Goal: Transaction & Acquisition: Obtain resource

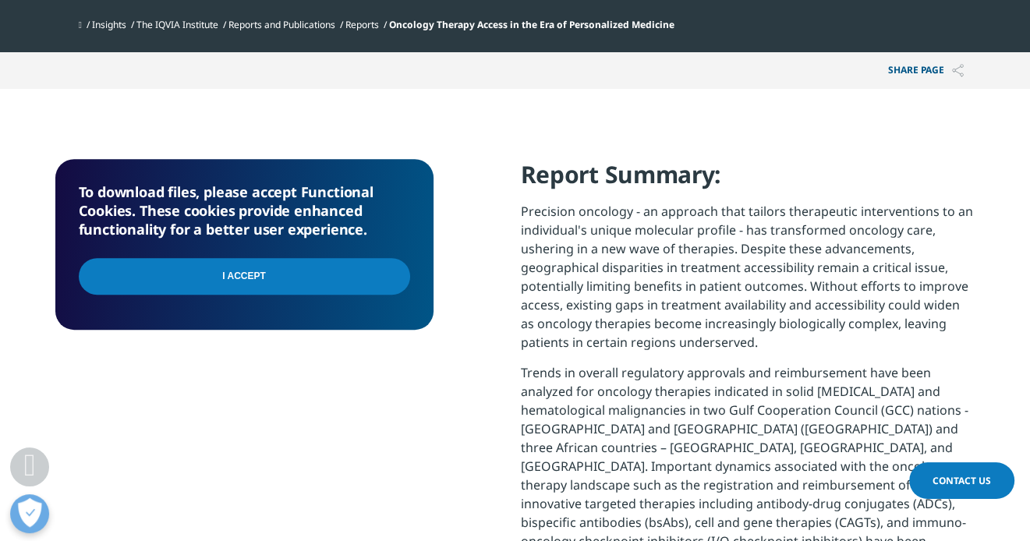
scroll to position [623, 0]
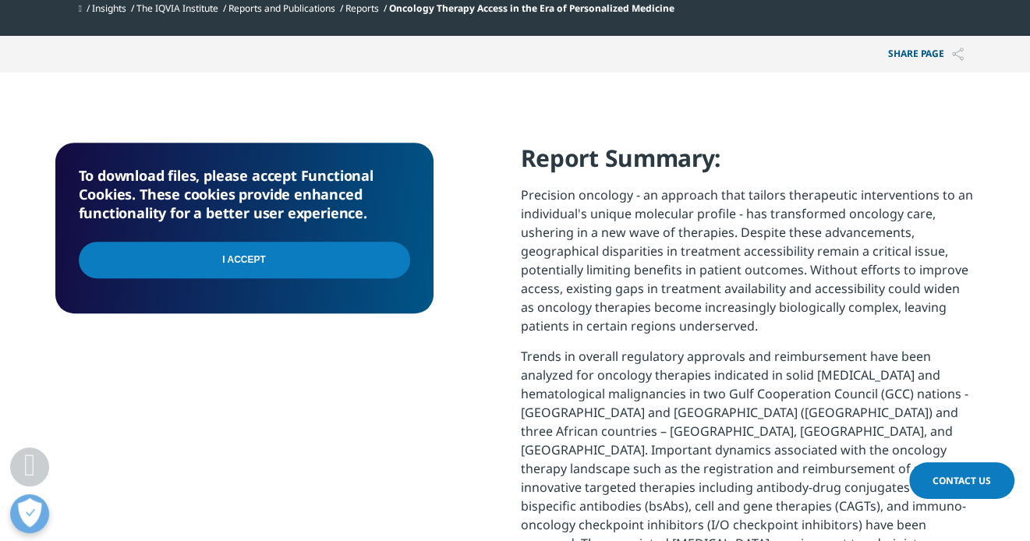
click at [253, 260] on input "I Accept" at bounding box center [244, 260] width 331 height 37
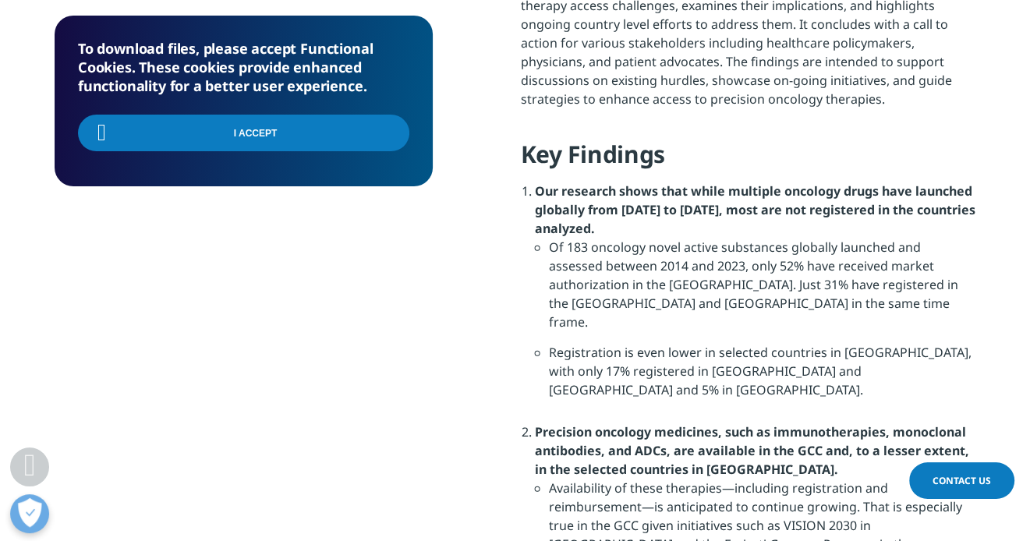
scroll to position [1247, 0]
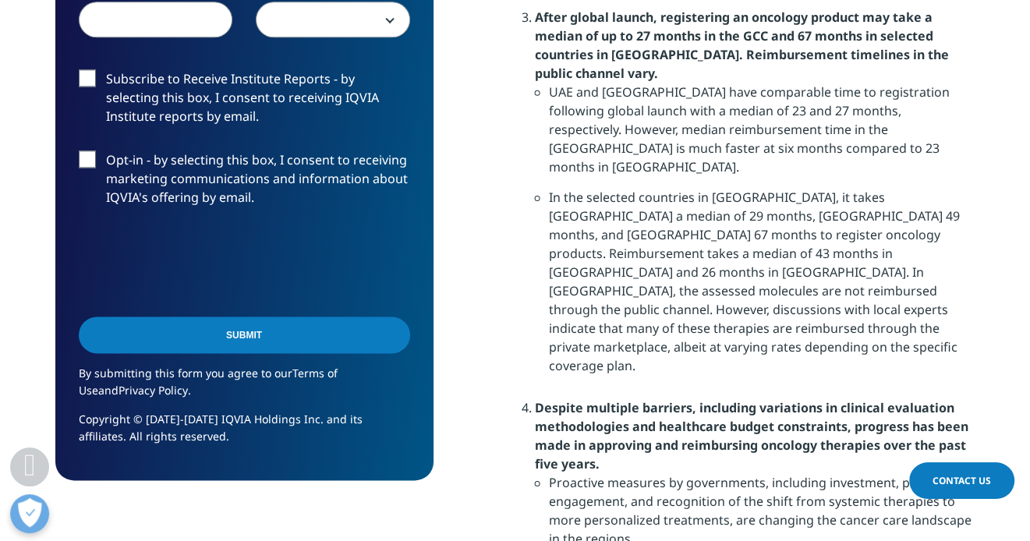
scroll to position [1818, 0]
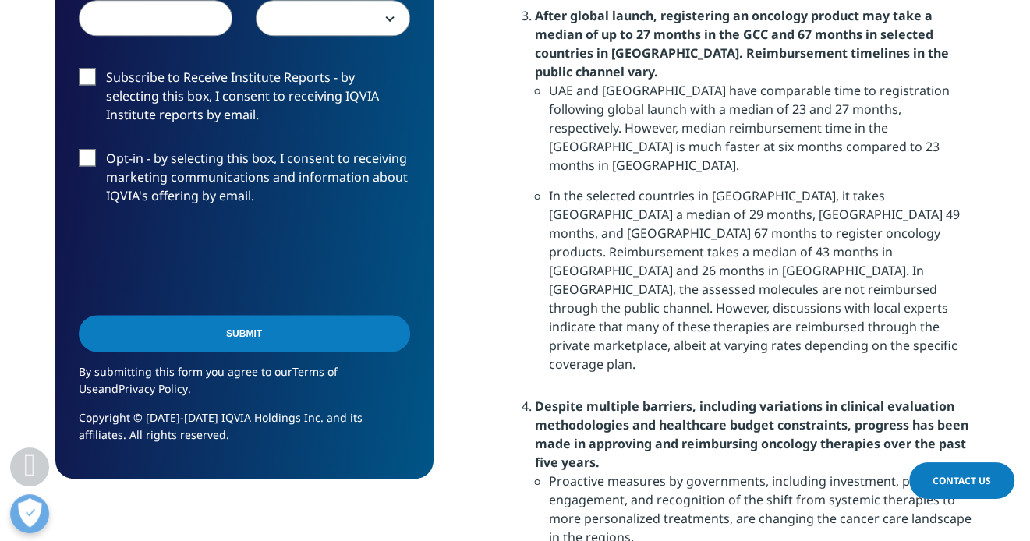
drag, startPoint x: 509, startPoint y: 344, endPoint x: 602, endPoint y: 471, distance: 157.3
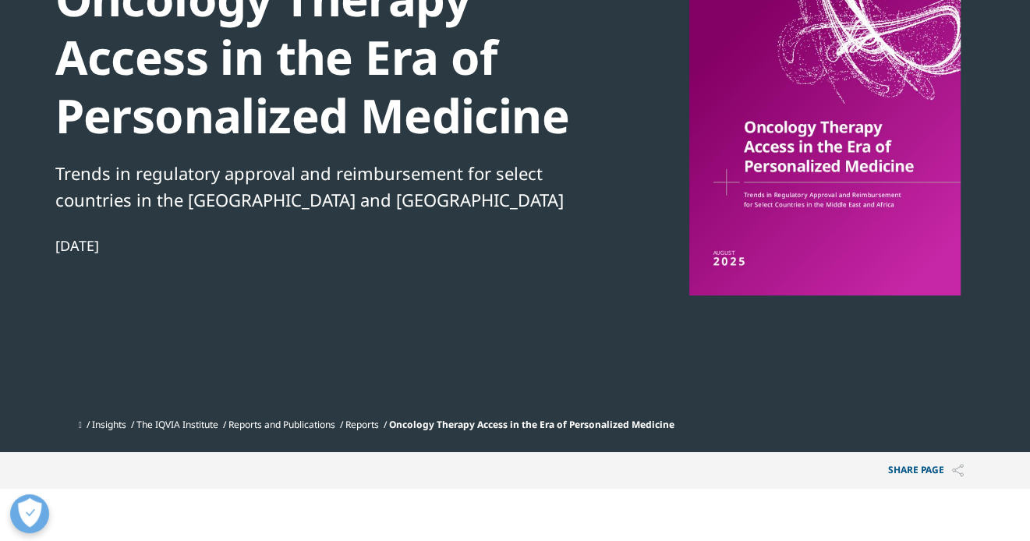
scroll to position [51, 0]
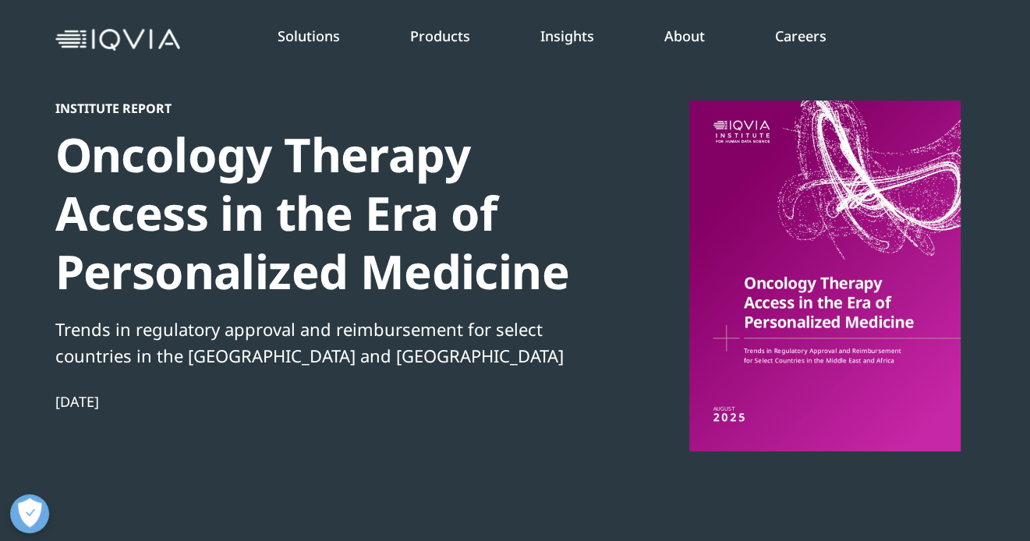
click at [766, 272] on div at bounding box center [824, 276] width 301 height 351
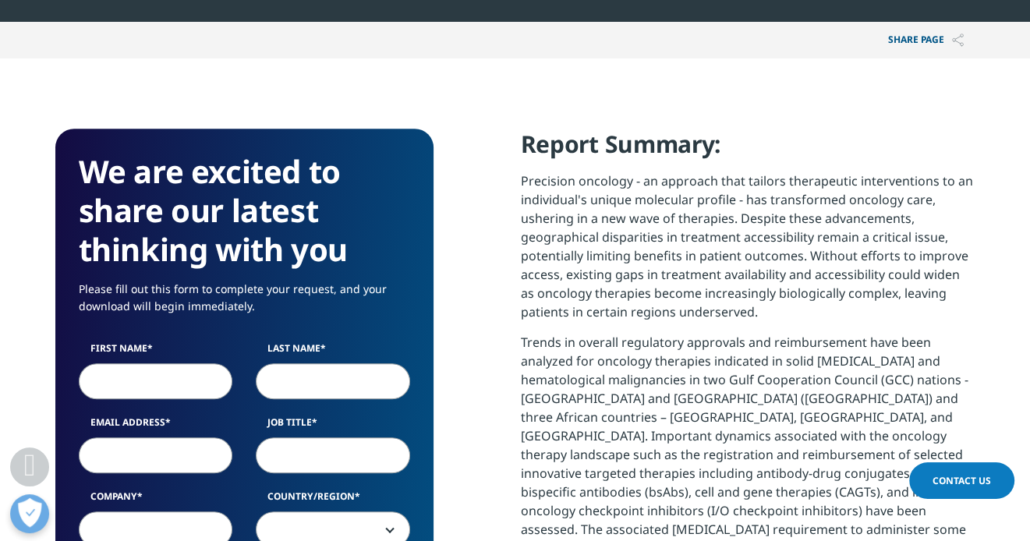
scroll to position [779, 0]
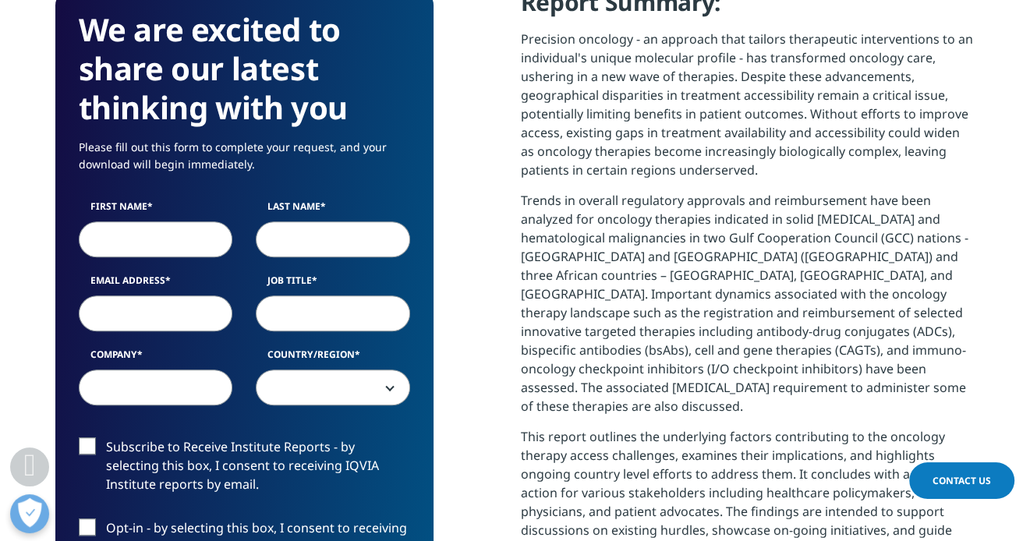
click at [140, 231] on input "First Name" at bounding box center [156, 239] width 154 height 36
type input "[PERSON_NAME]"
type input "Alias"
type input "[EMAIL_ADDRESS][DOMAIN_NAME]"
type input "[PERSON_NAME] Interactive"
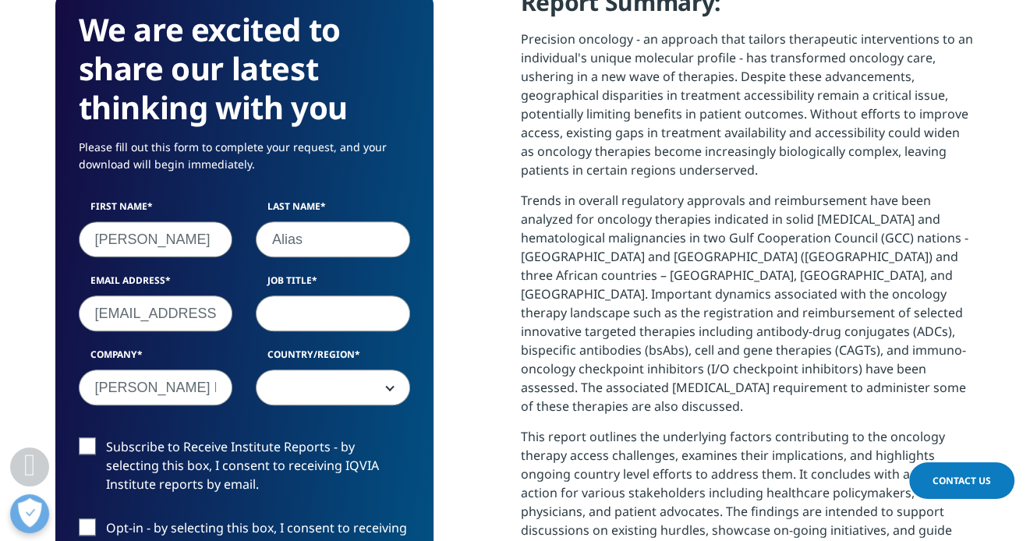
select select "[GEOGRAPHIC_DATA]"
click at [319, 312] on input "Job Title" at bounding box center [333, 313] width 154 height 36
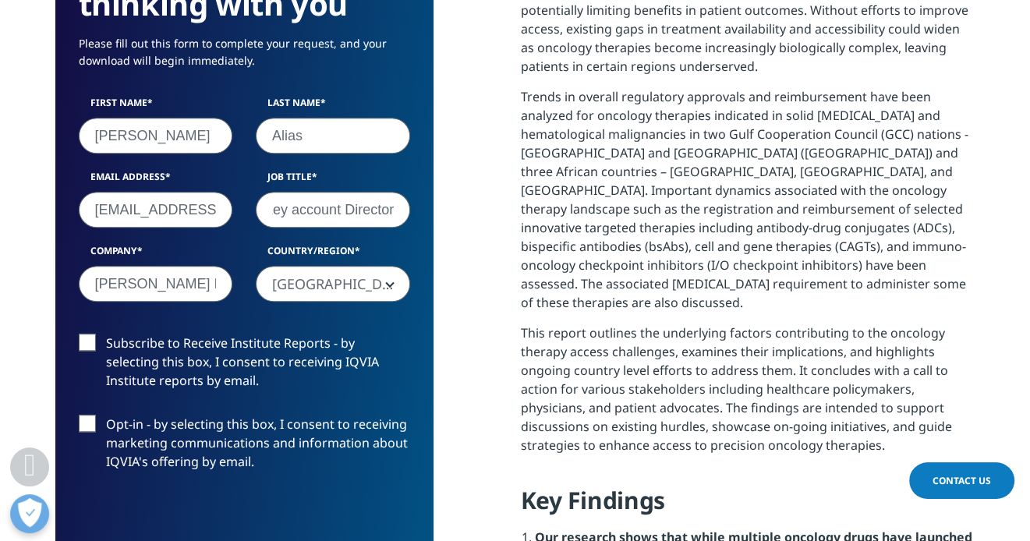
scroll to position [987, 0]
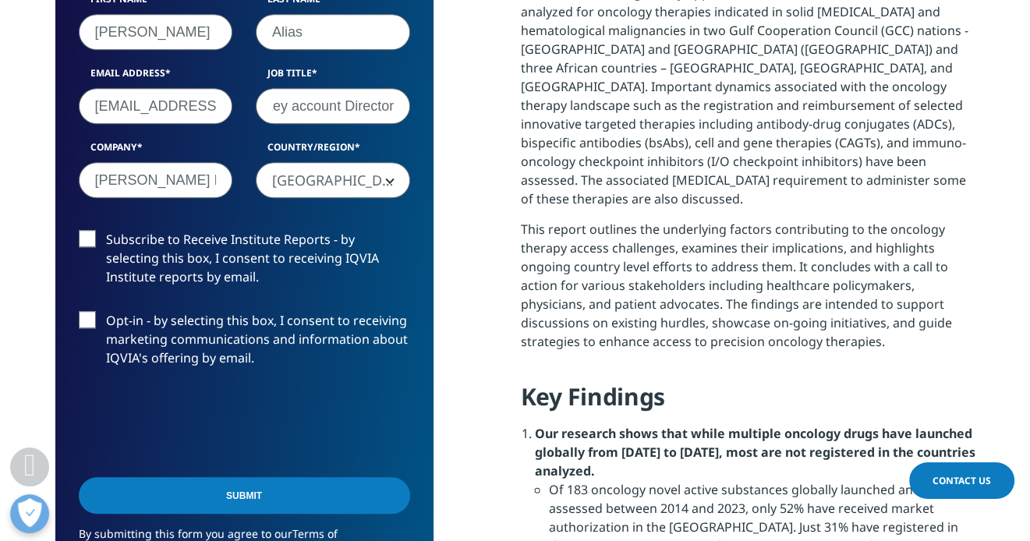
type input "Key account Director"
click at [90, 317] on label "Opt-in - by selecting this box, I consent to receiving marketing communications…" at bounding box center [244, 343] width 331 height 65
click at [106, 311] on input "Opt-in - by selecting this box, I consent to receiving marketing communications…" at bounding box center [106, 311] width 0 height 0
click at [76, 315] on div "Opt-in - by selecting this box, I consent to receiving marketing communications…" at bounding box center [244, 343] width 355 height 65
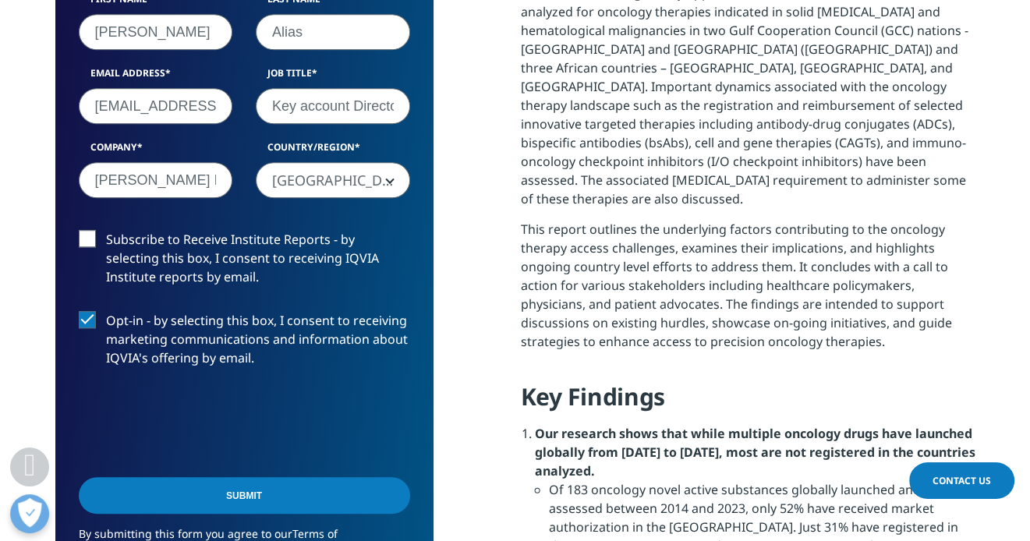
click at [90, 321] on label "Opt-in - by selecting this box, I consent to receiving marketing communications…" at bounding box center [244, 343] width 331 height 65
click at [106, 311] on input "Opt-in - by selecting this box, I consent to receiving marketing communications…" at bounding box center [106, 311] width 0 height 0
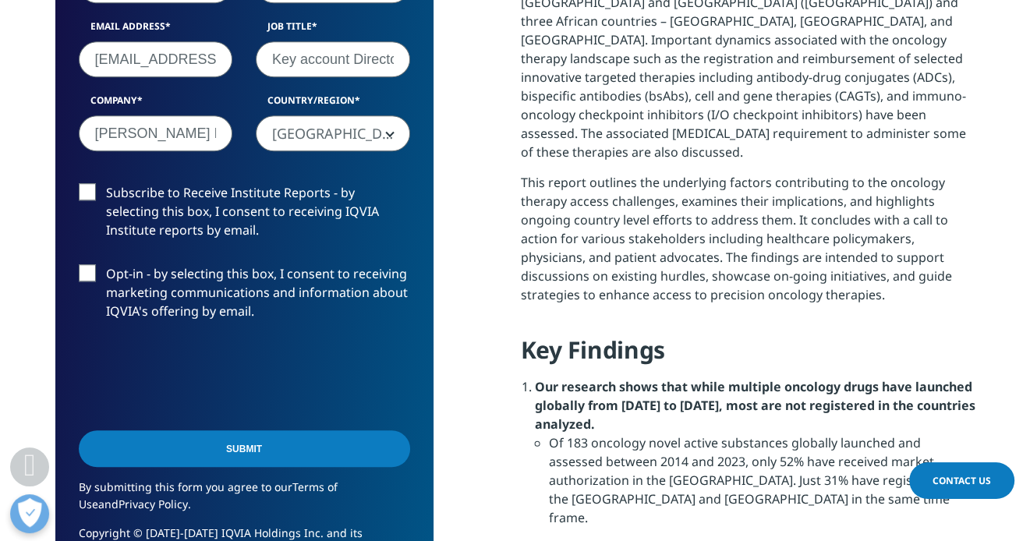
scroll to position [1091, 0]
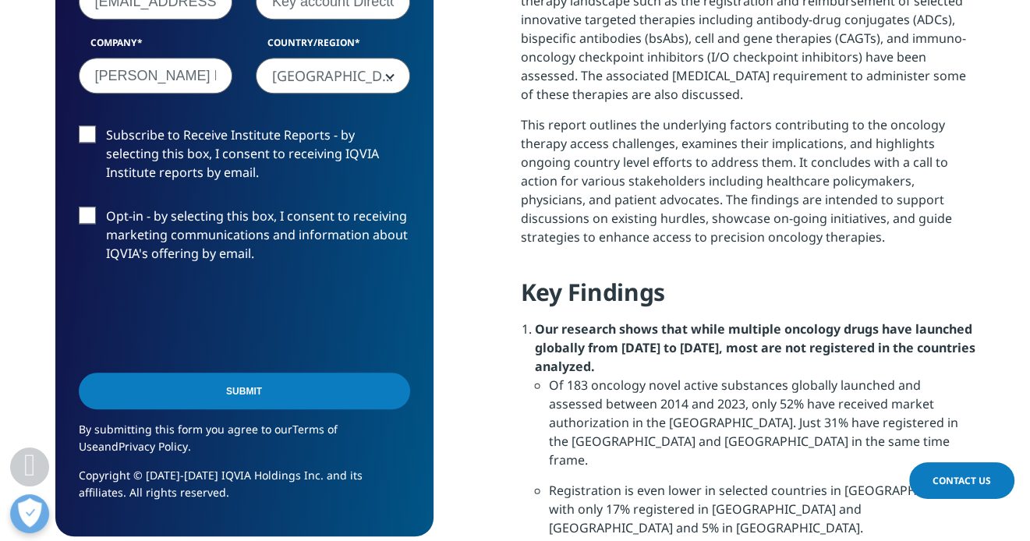
click at [257, 387] on input "Submit" at bounding box center [244, 391] width 331 height 37
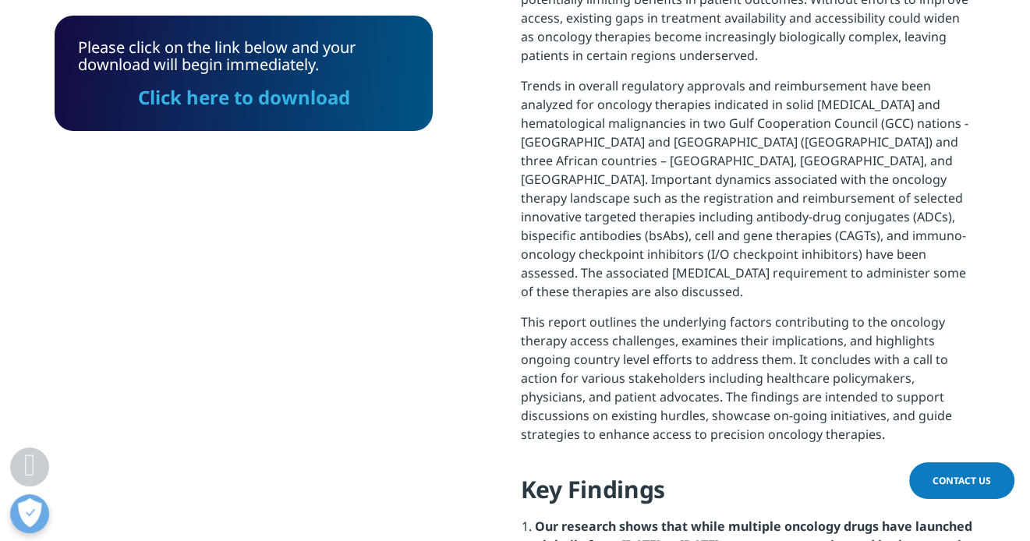
scroll to position [8, 8]
click at [258, 104] on link "Click here to download" at bounding box center [244, 97] width 212 height 26
